Goal: Find specific page/section: Find specific page/section

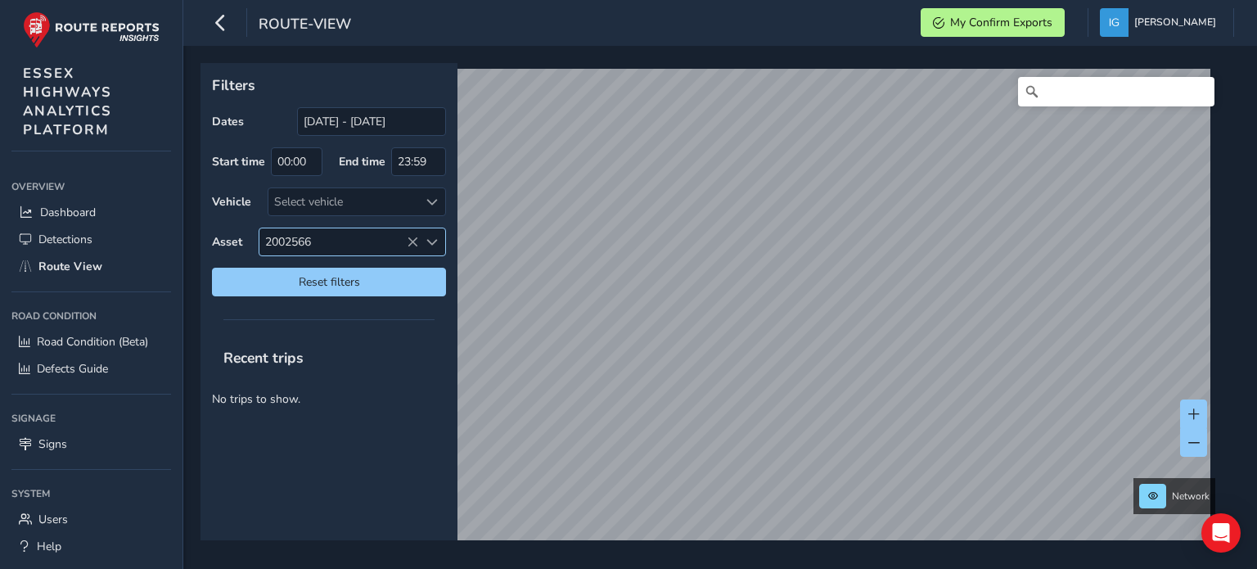
click at [436, 242] on span "Select an asset code" at bounding box center [431, 242] width 11 height 11
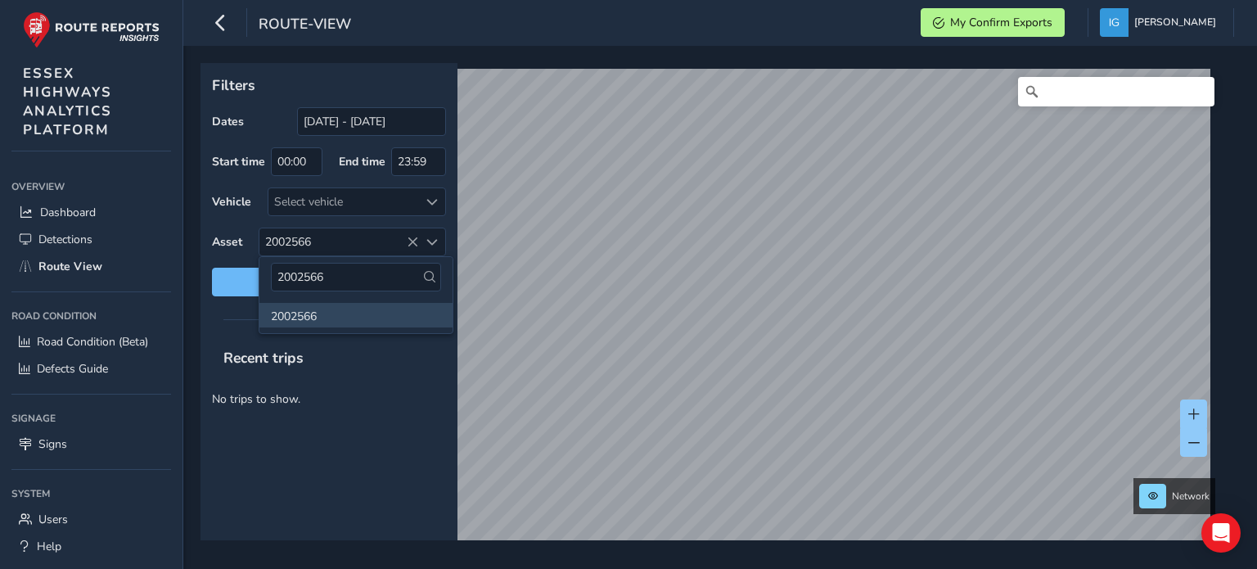
drag, startPoint x: 327, startPoint y: 278, endPoint x: 246, endPoint y: 274, distance: 81.9
click at [252, 274] on body "route-view My Confirm Exports [PERSON_NAME] Colour Scheme: Dark Dim Light Logou…" at bounding box center [628, 284] width 1257 height 569
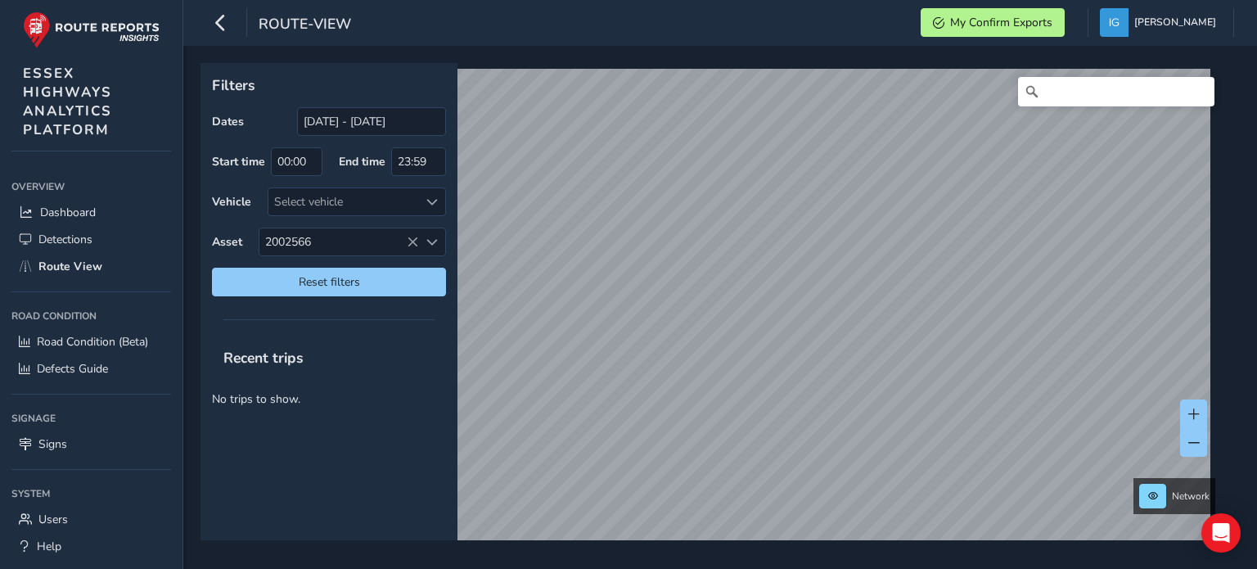
click at [275, 264] on div "Dates [DATE] - [DATE] Start time 00:00 End time 23:59 Vehicle Select vehicle As…" at bounding box center [329, 201] width 234 height 189
click at [275, 275] on span "Reset filters" at bounding box center [329, 282] width 210 height 16
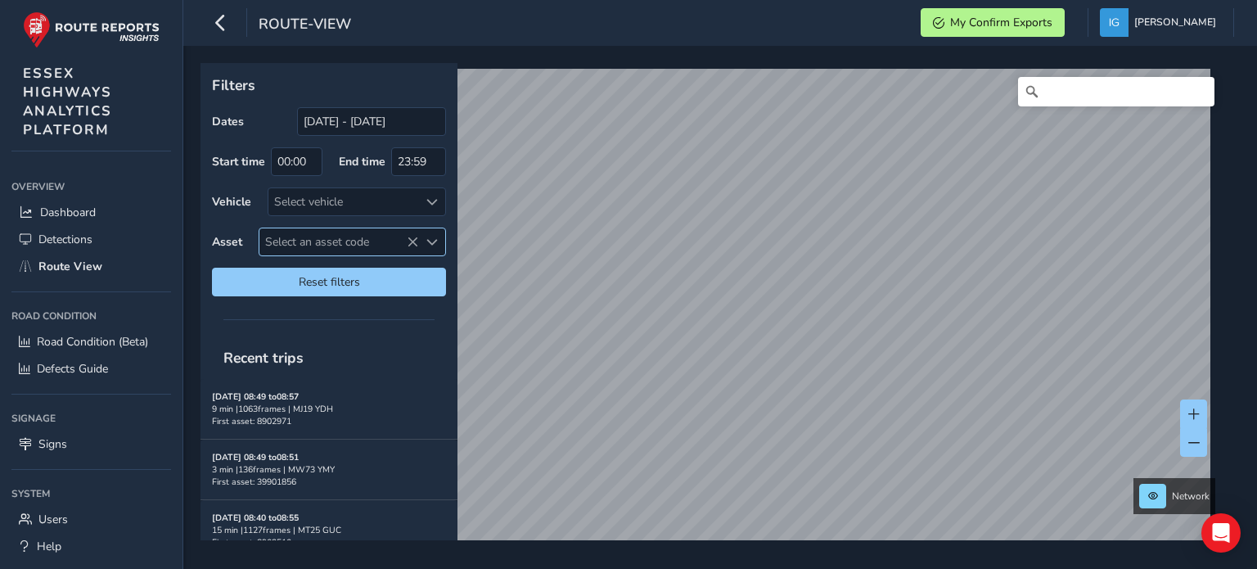
click at [432, 238] on span "Select an asset code" at bounding box center [431, 242] width 11 height 11
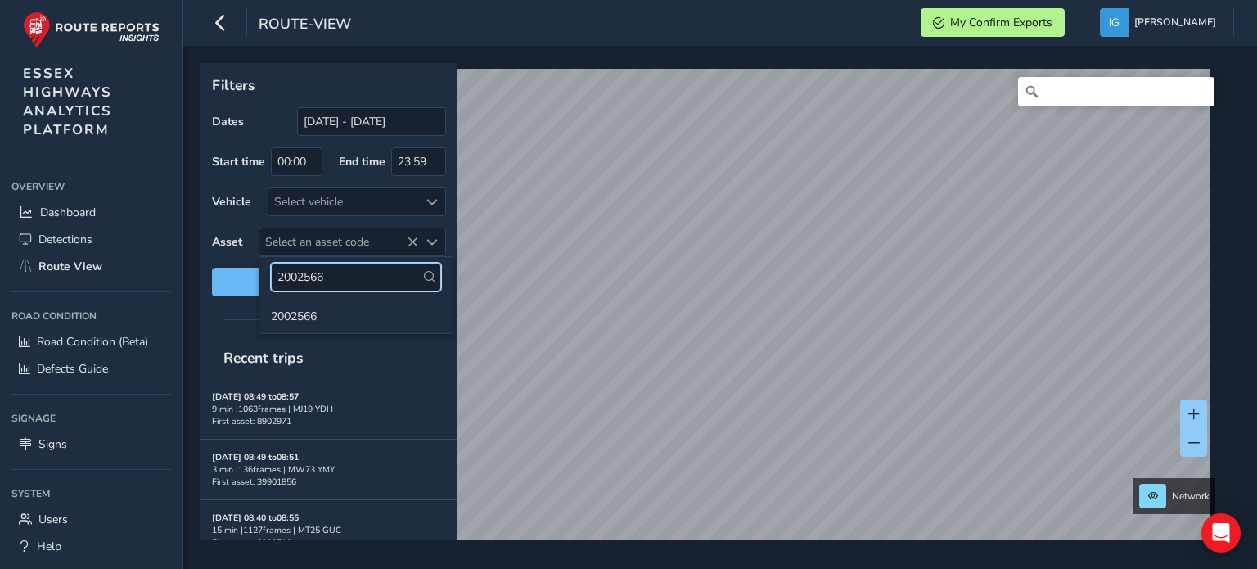
drag, startPoint x: 331, startPoint y: 274, endPoint x: 257, endPoint y: 274, distance: 73.7
click at [259, 274] on div "2002566 2002566" at bounding box center [356, 295] width 195 height 78
paste input "3990038"
type input "39900386"
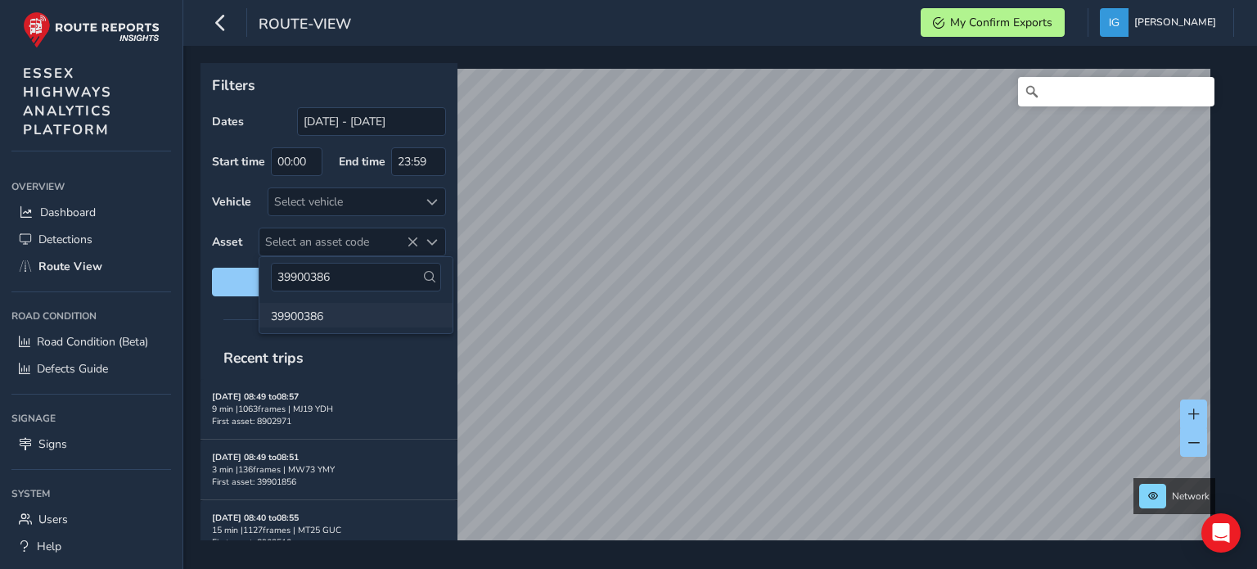
click at [312, 313] on li "39900386" at bounding box center [356, 315] width 193 height 25
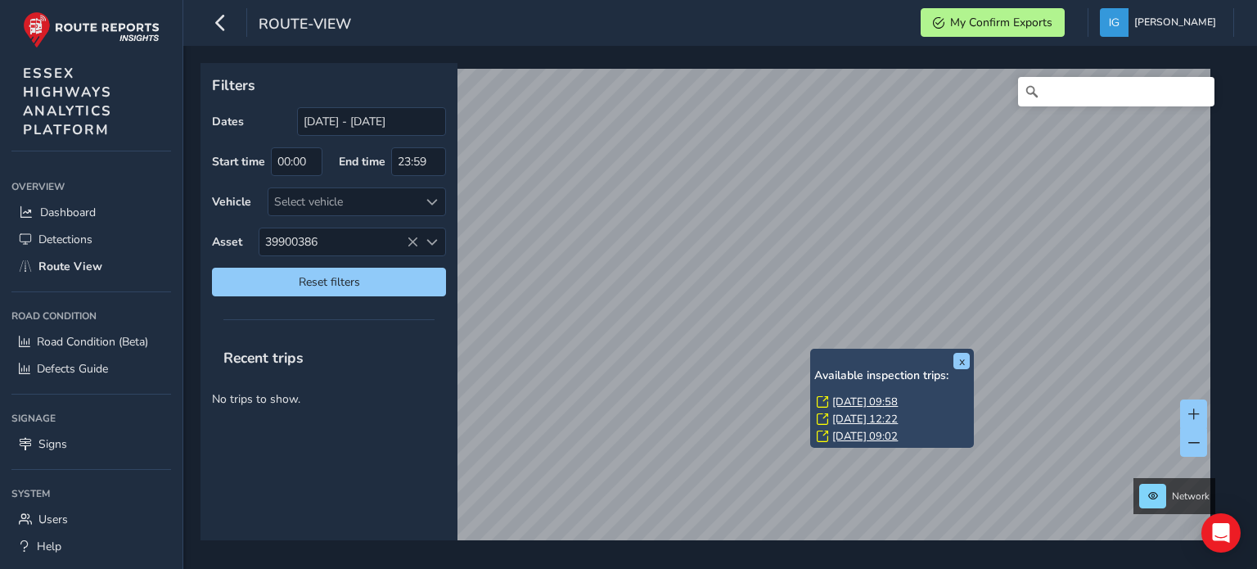
click at [842, 402] on link "[DATE] 09:58" at bounding box center [865, 402] width 65 height 15
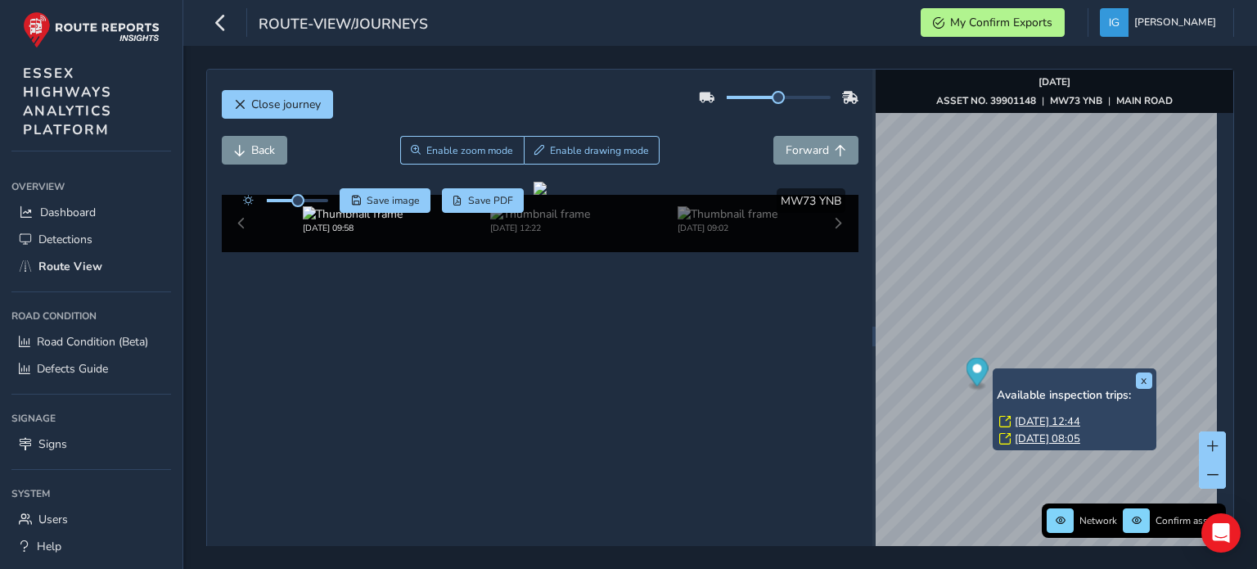
click at [1027, 418] on link "[DATE] 12:44" at bounding box center [1047, 421] width 65 height 15
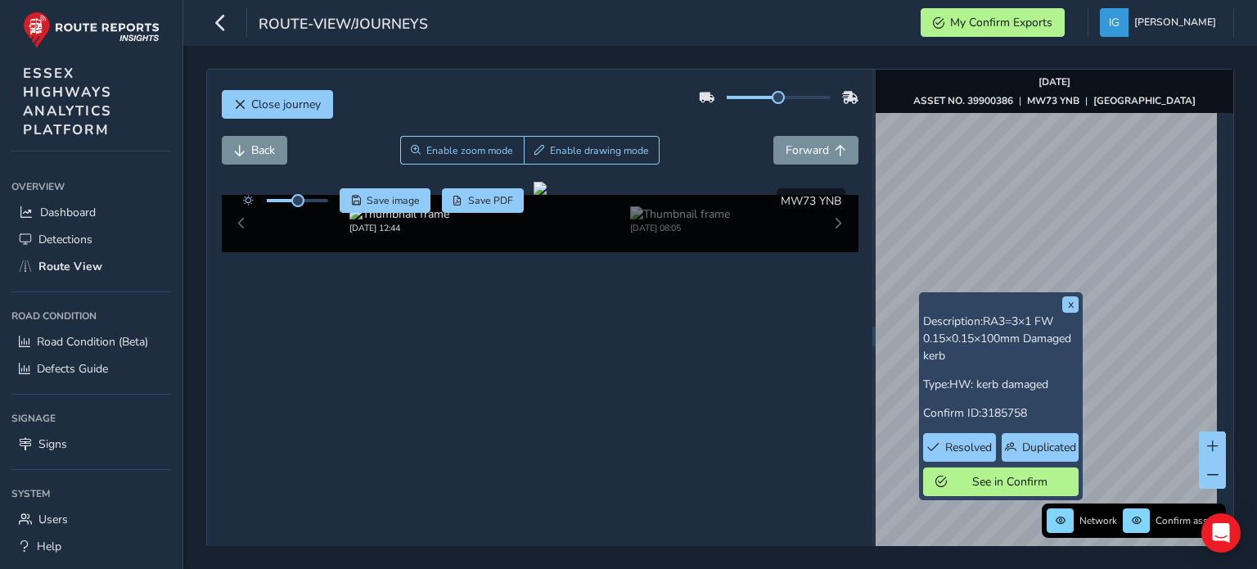
scroll to position [82, 0]
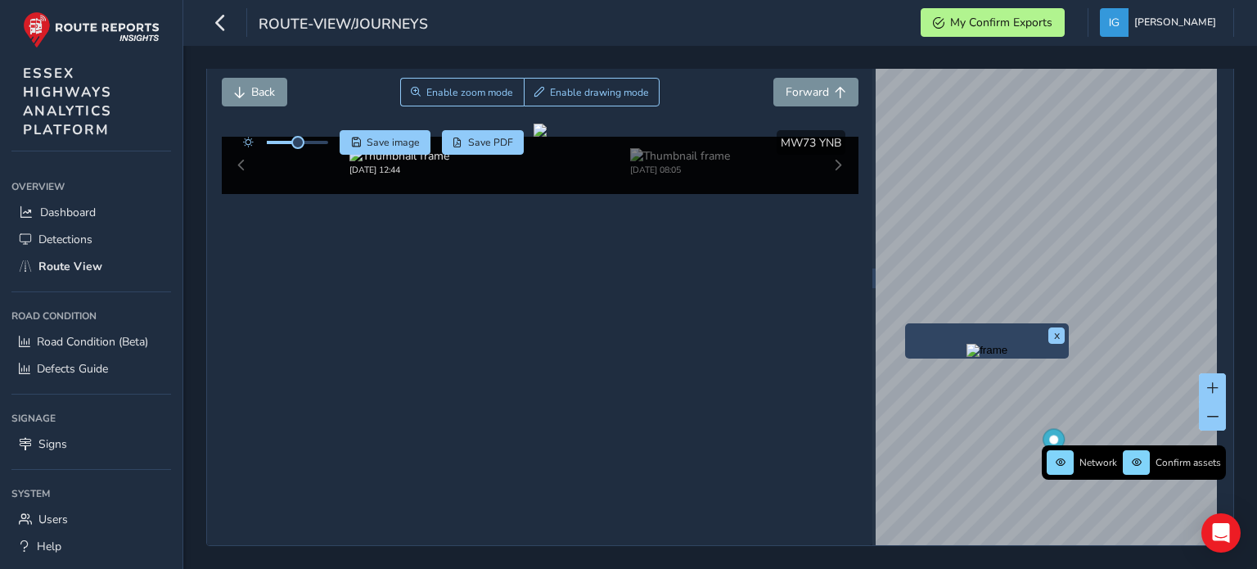
click at [989, 353] on div "x Network Confirm assets [DATE] ASSET NO. 39900386 | MW73 YNB | [GEOGRAPHIC_DAT…" at bounding box center [1055, 278] width 358 height 534
